Goal: Transaction & Acquisition: Purchase product/service

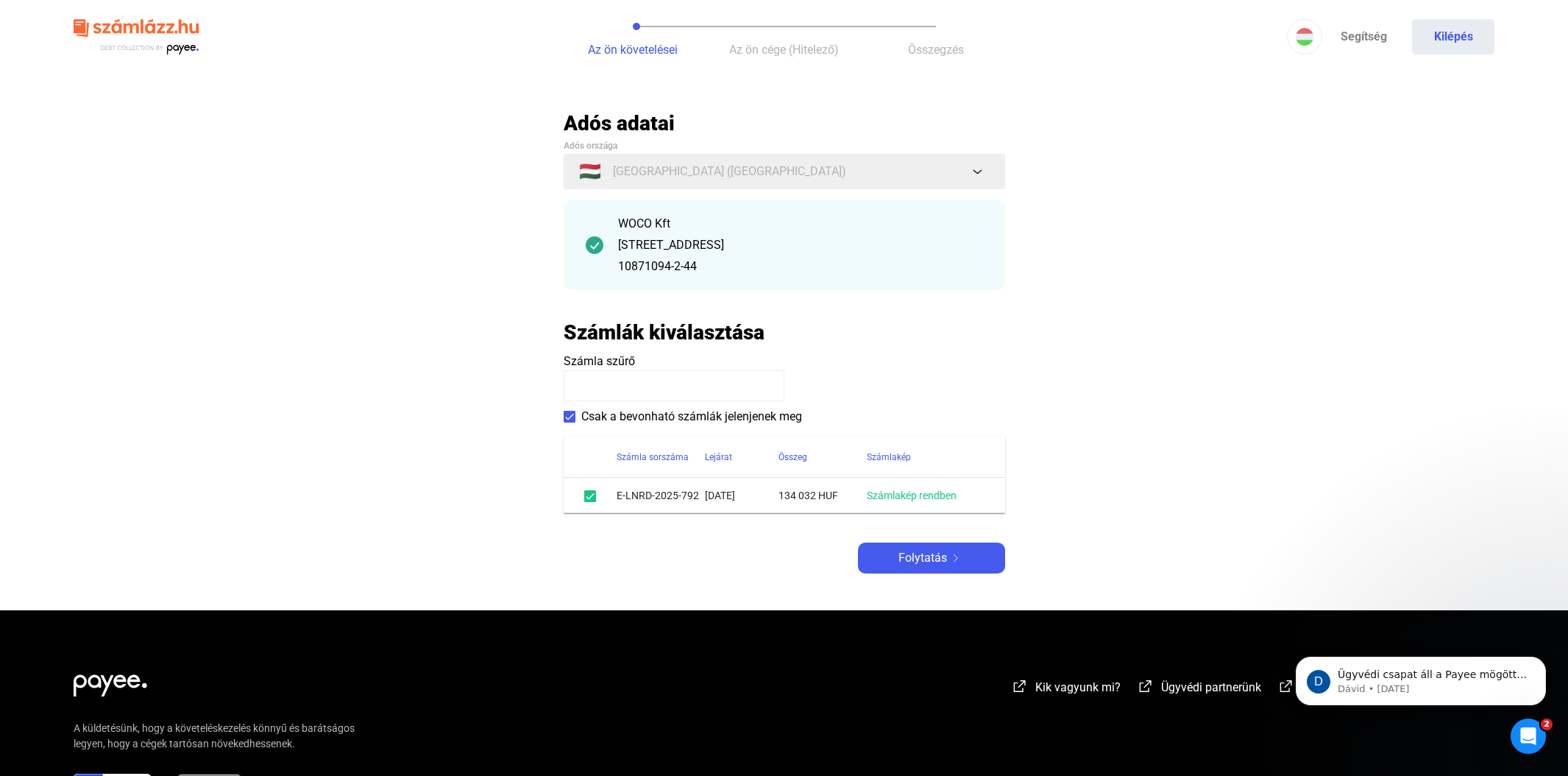
click at [660, 253] on div "[STREET_ADDRESS]" at bounding box center [801, 245] width 365 height 18
click at [620, 384] on input at bounding box center [673, 386] width 220 height 31
click at [918, 558] on span "Folytatás" at bounding box center [922, 557] width 49 height 18
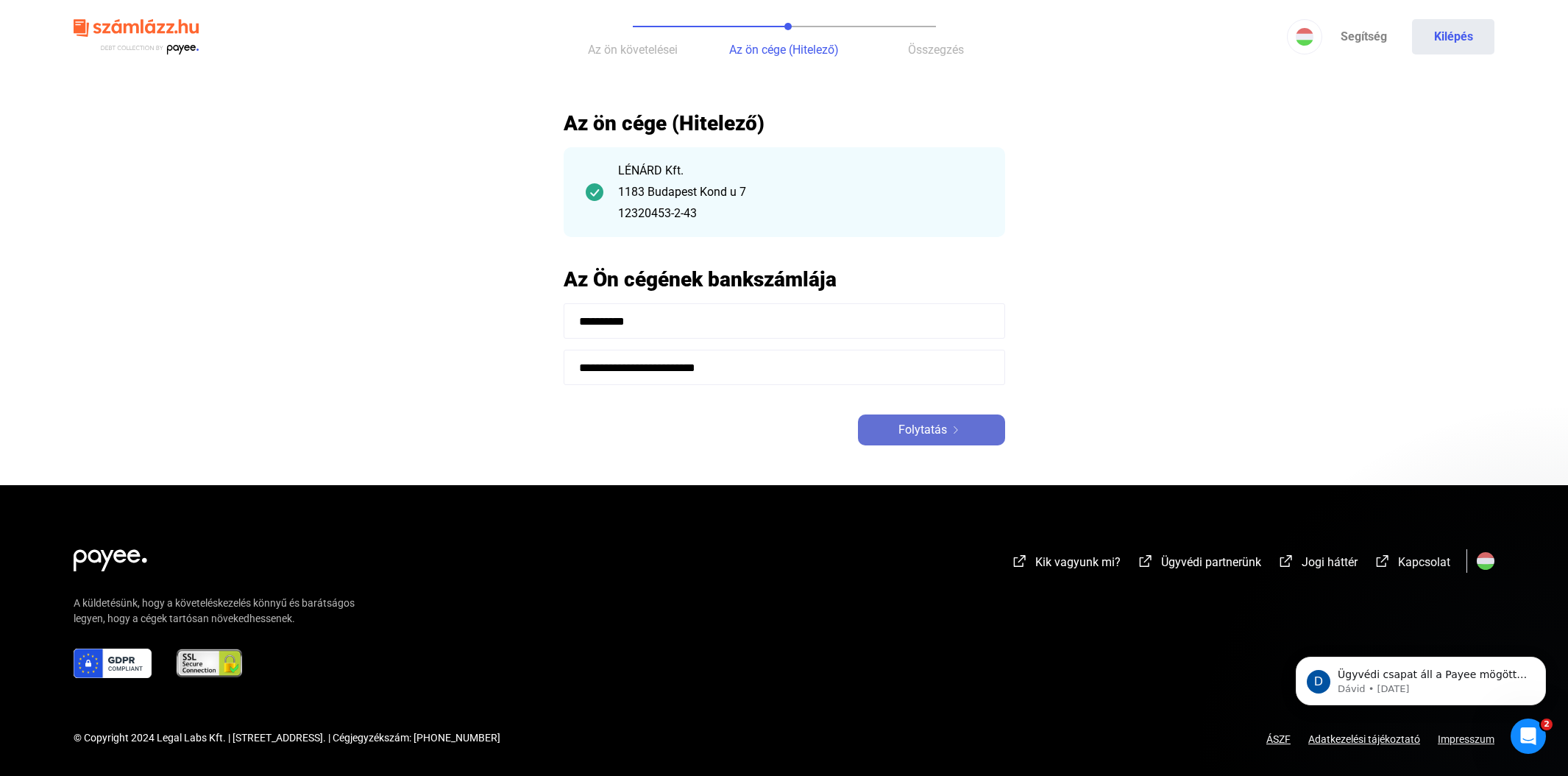
click at [924, 426] on span "Folytatás" at bounding box center [922, 429] width 49 height 18
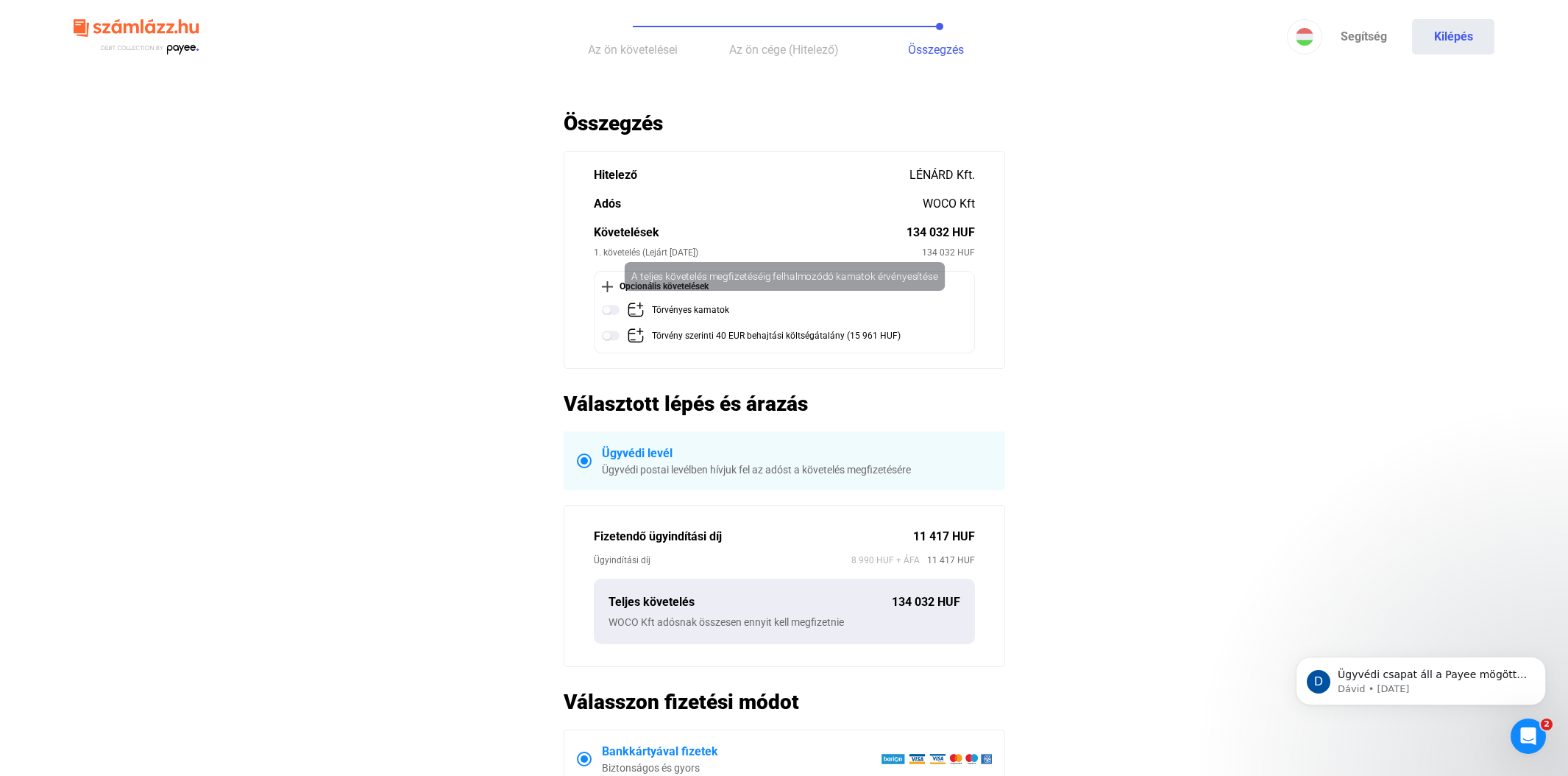
click at [660, 307] on div "Törvényes kamatok" at bounding box center [691, 310] width 77 height 18
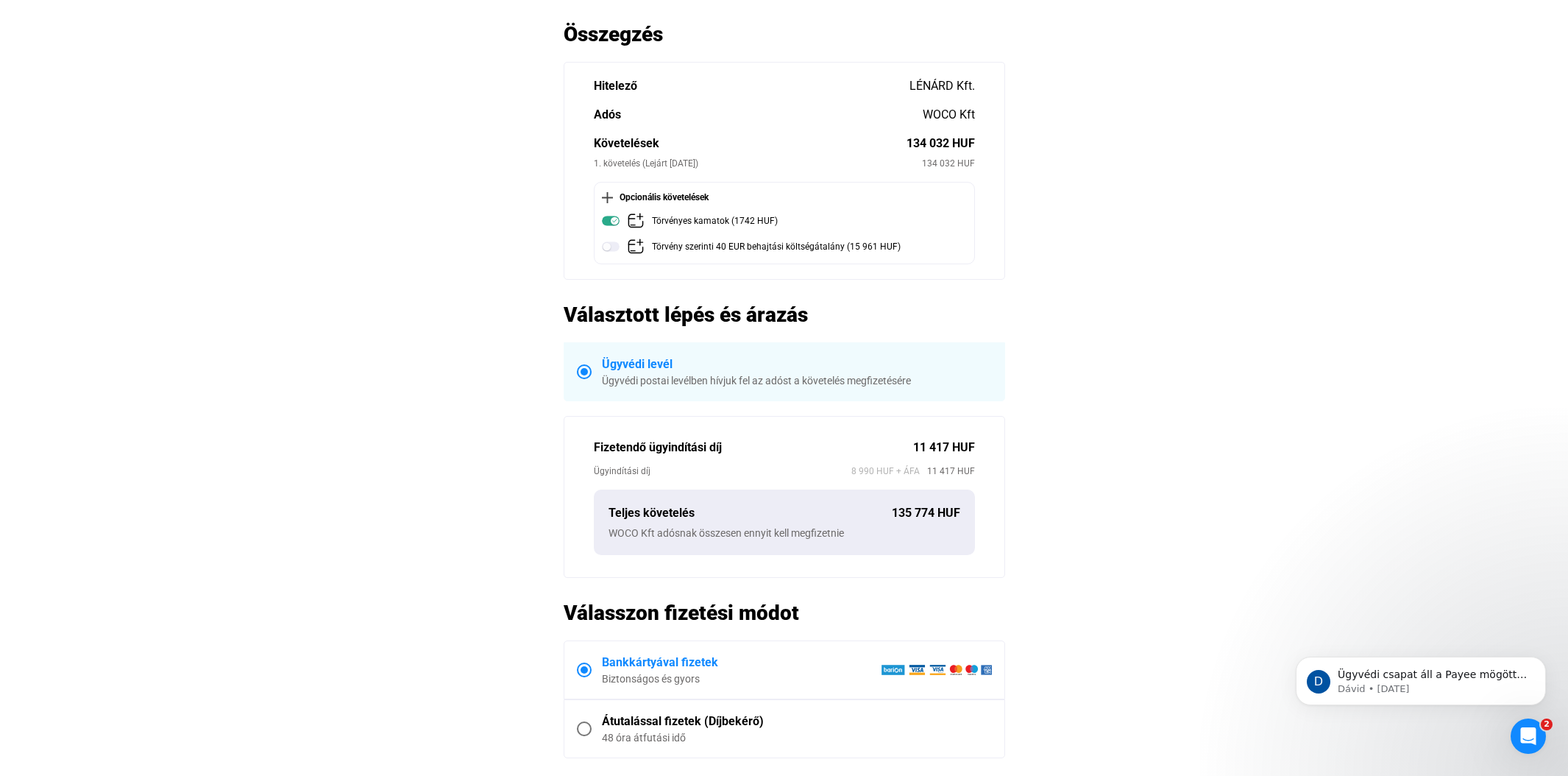
scroll to position [88, 0]
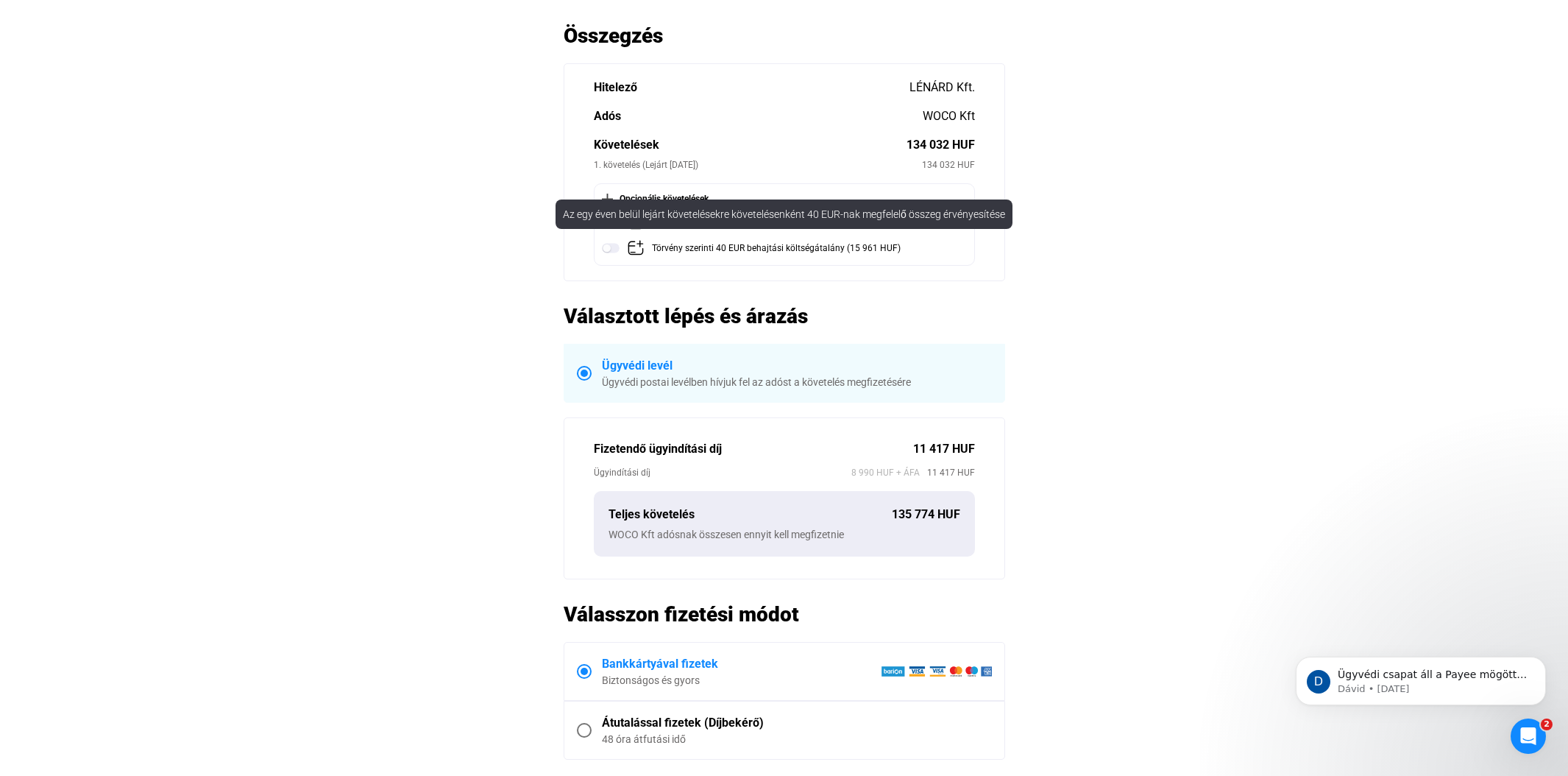
click at [636, 245] on img at bounding box center [636, 247] width 18 height 18
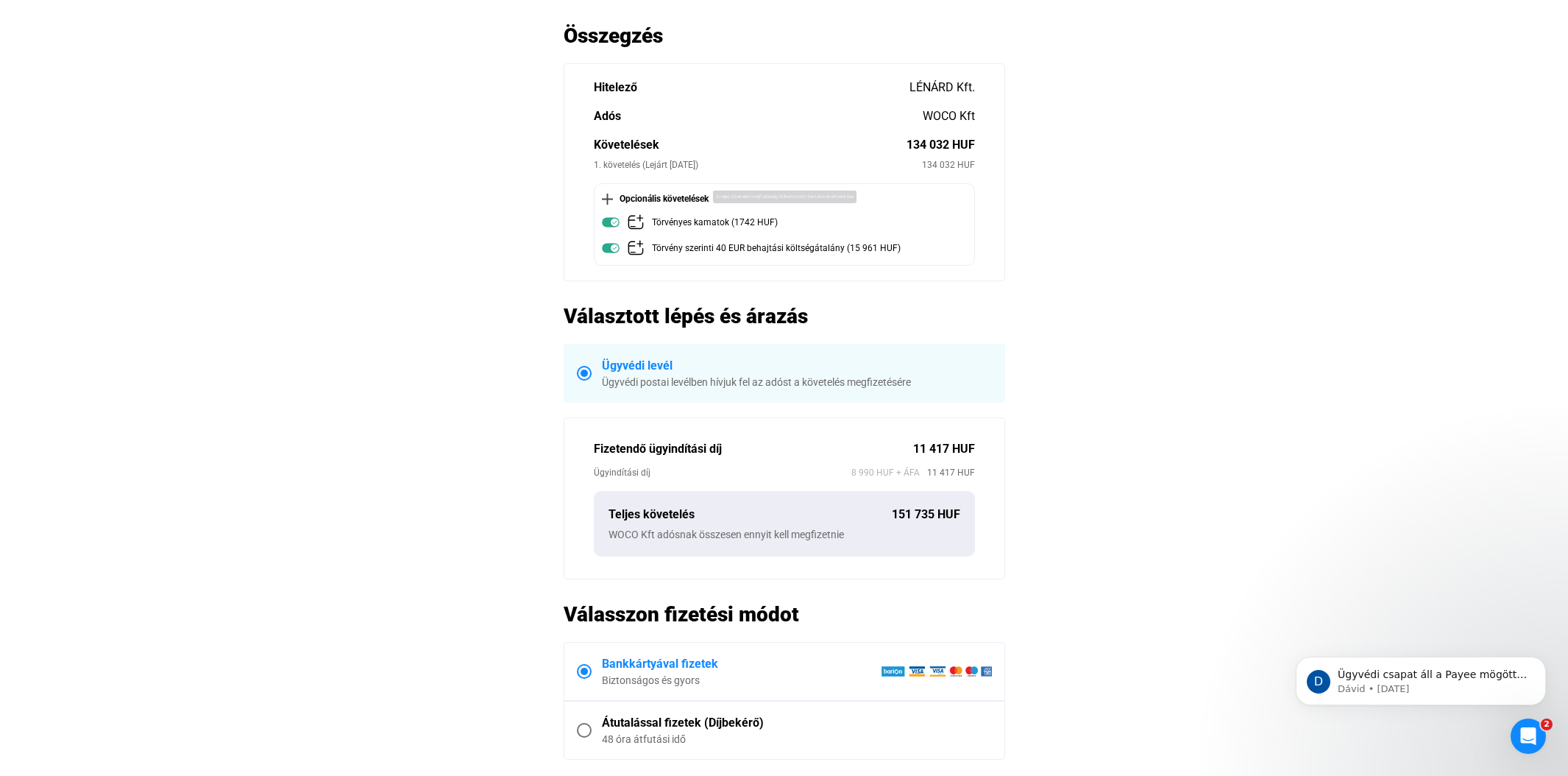
click at [612, 221] on img at bounding box center [611, 221] width 18 height 18
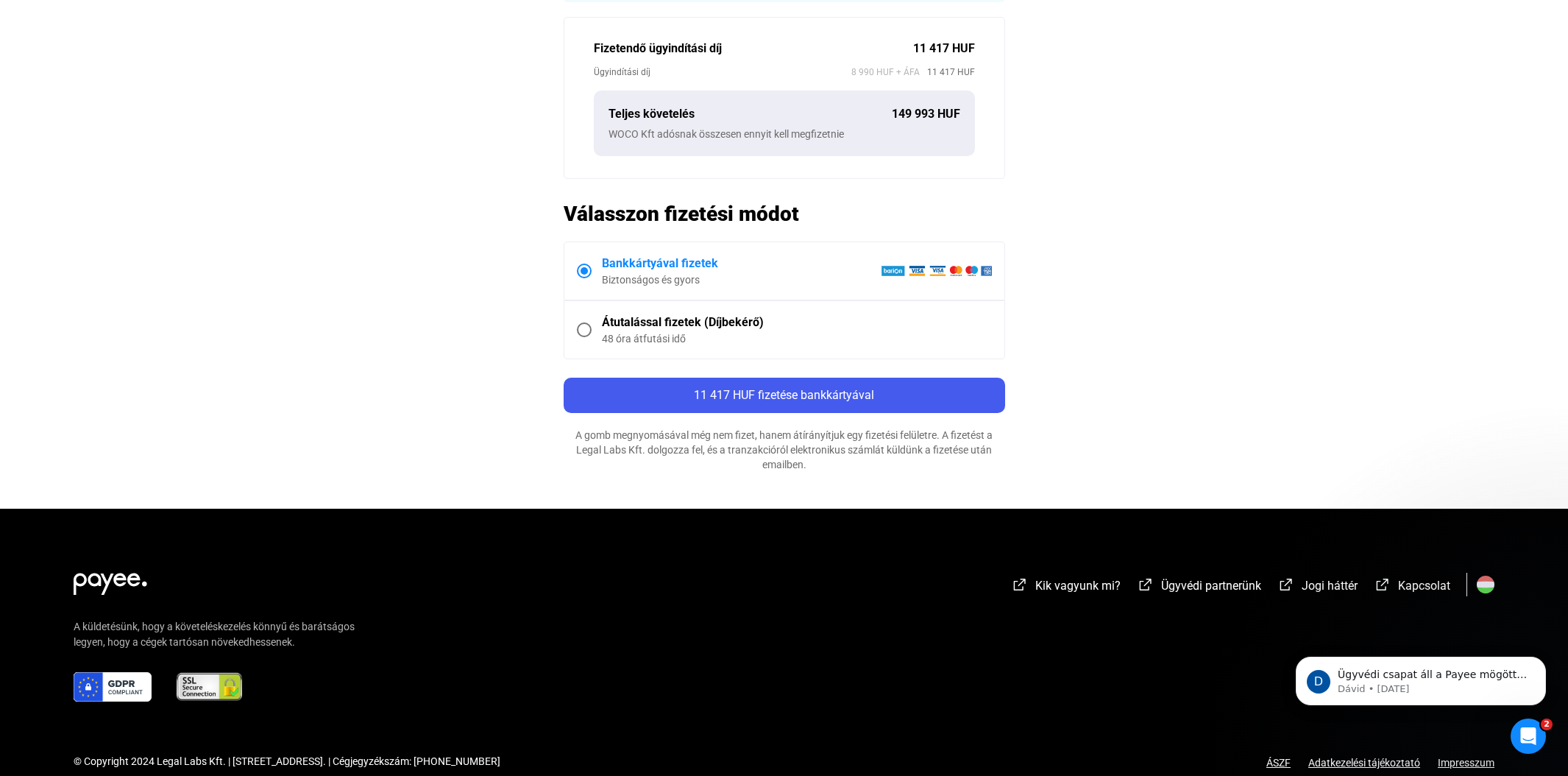
scroll to position [511, 0]
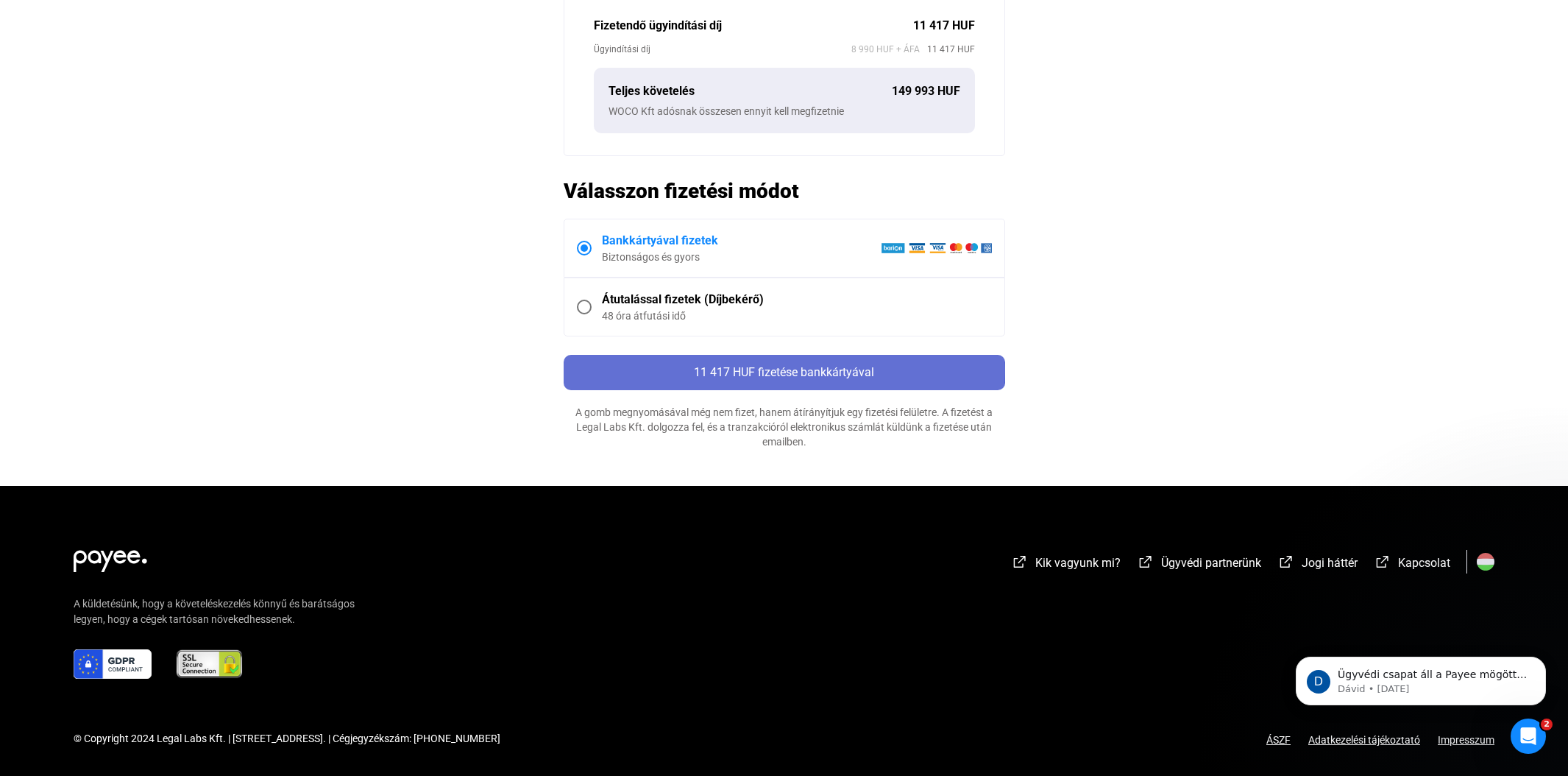
click at [753, 369] on span "11 417 HUF fizetése bankkártyával" at bounding box center [783, 372] width 180 height 14
